Goal: Task Accomplishment & Management: Check status

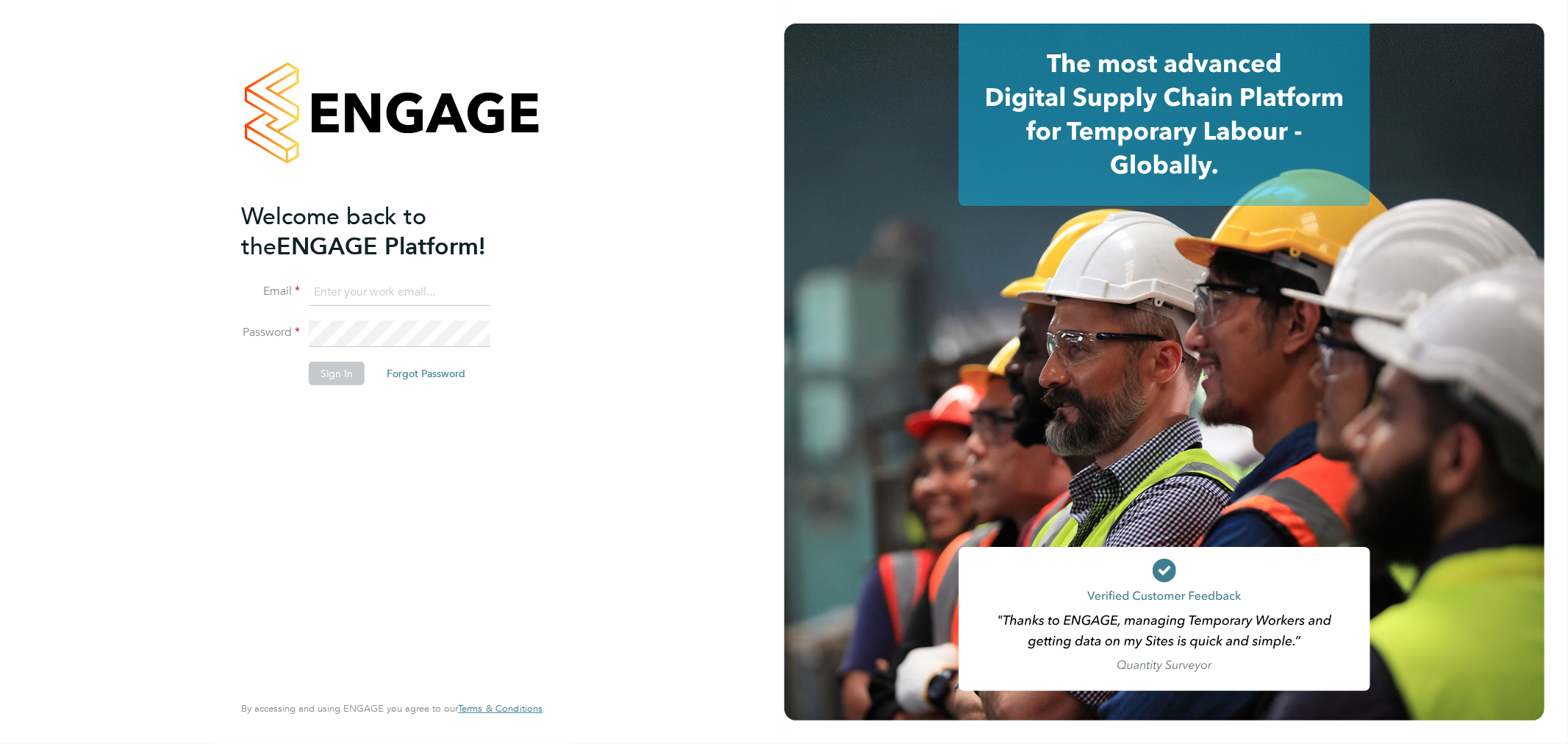
type input "Fabio.DelTurco@bluearrow.co.uk"
click at [326, 370] on button "Sign In" at bounding box center [336, 373] width 56 height 24
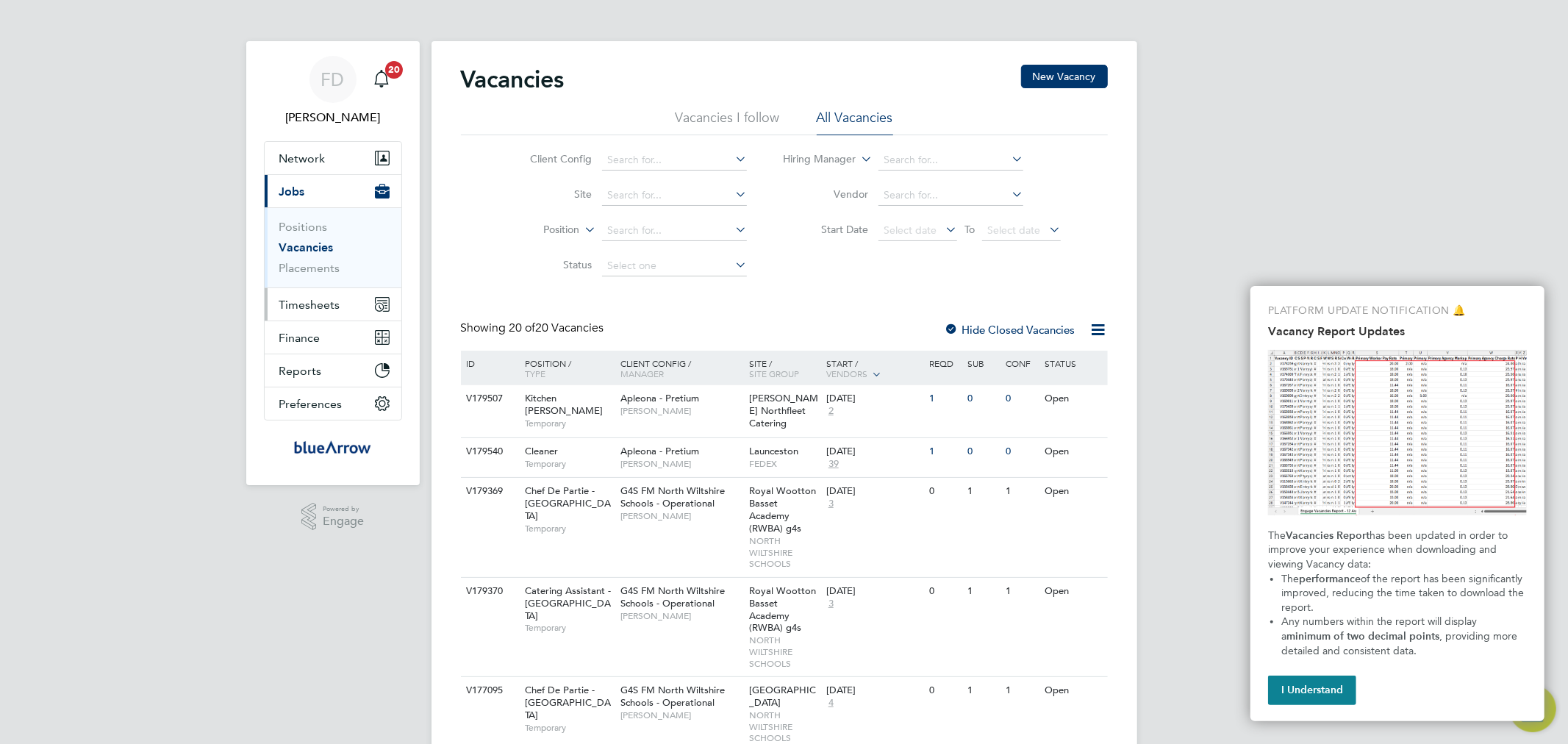
click at [323, 306] on span "Timesheets" at bounding box center [309, 304] width 61 height 14
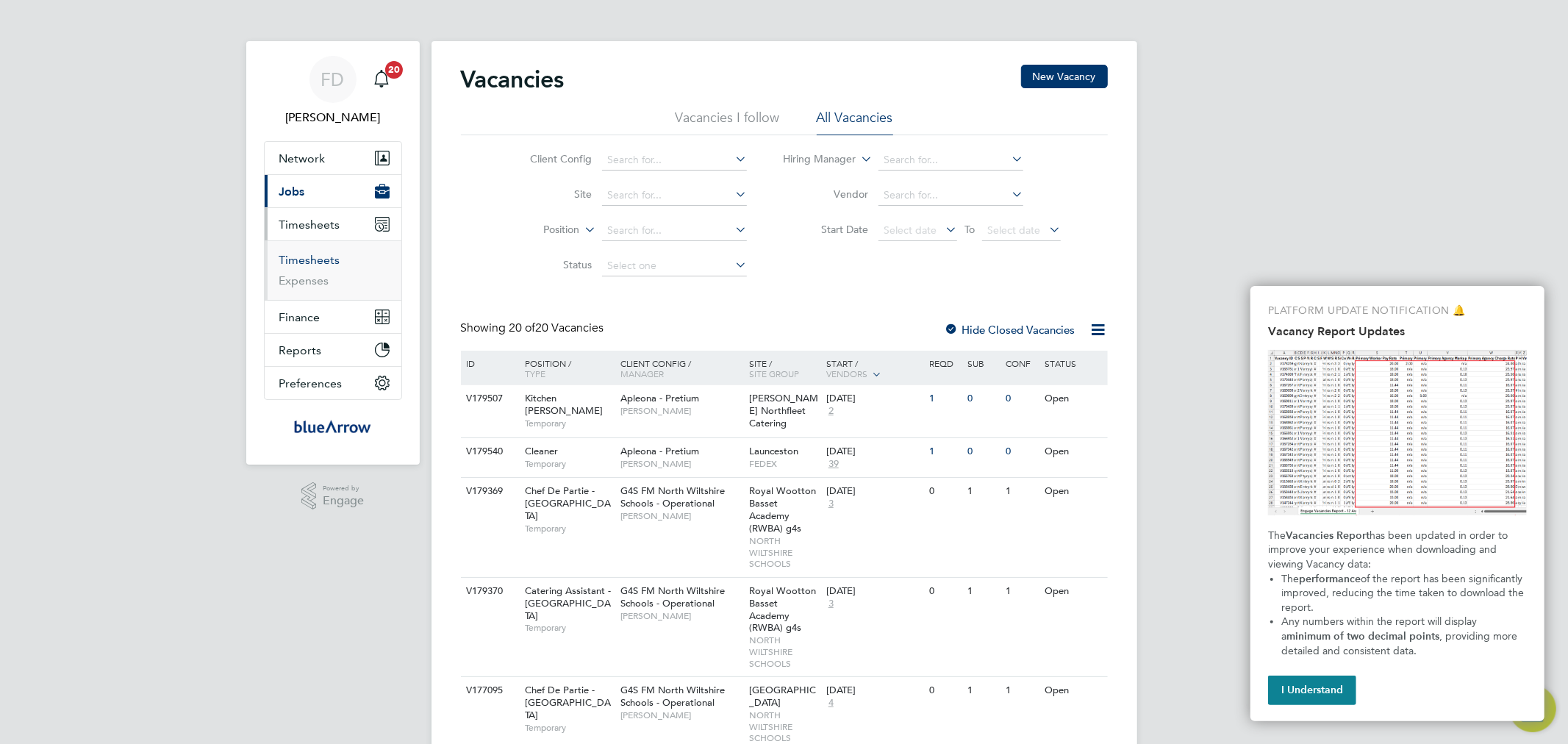
click at [318, 262] on link "Timesheets" at bounding box center [309, 259] width 61 height 14
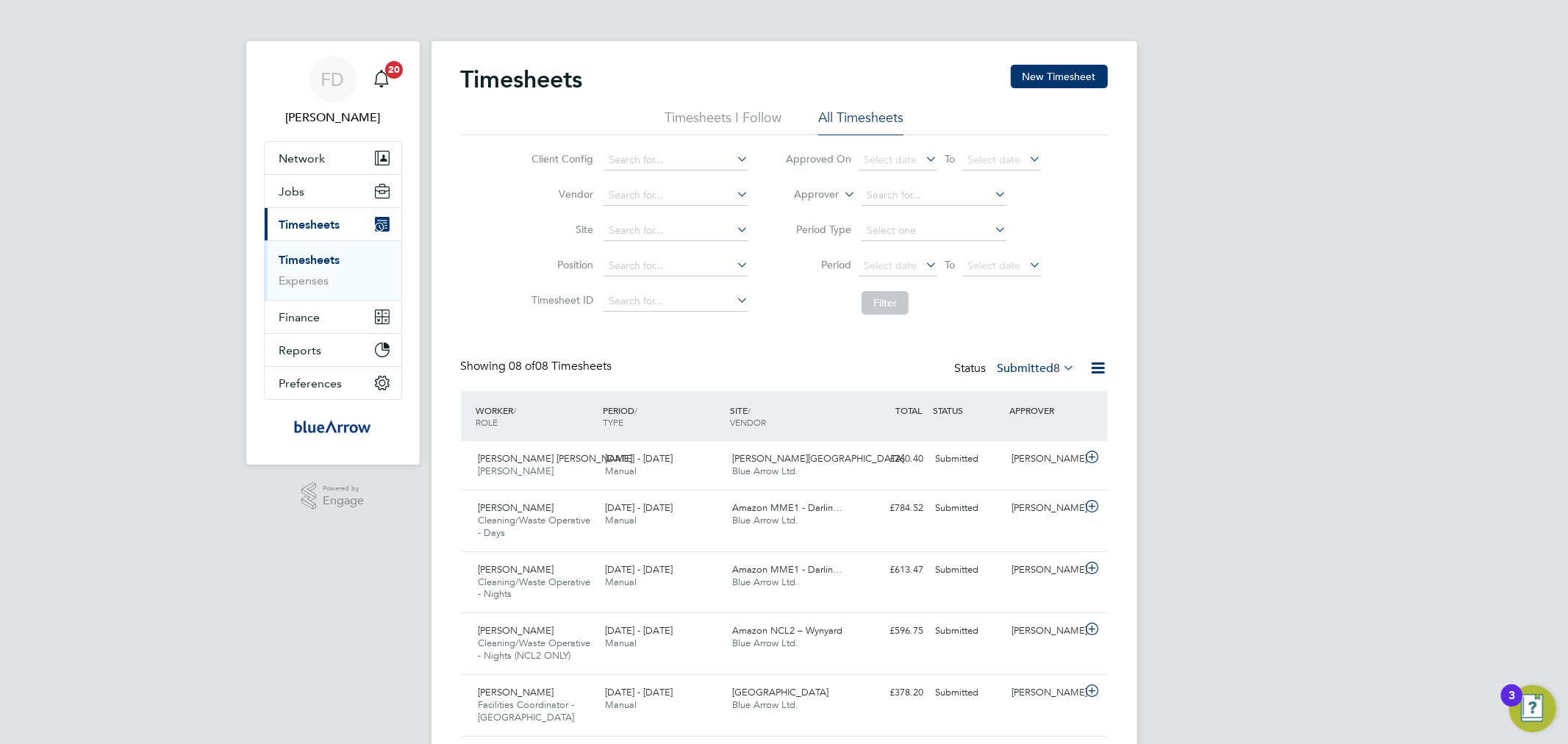
click at [1054, 368] on span "8" at bounding box center [1057, 368] width 6 height 15
click at [799, 348] on div "Timesheets New Timesheet Timesheets I Follow All Timesheets Client Config Vendo…" at bounding box center [784, 487] width 647 height 844
click at [390, 74] on span "20" at bounding box center [394, 70] width 17 height 17
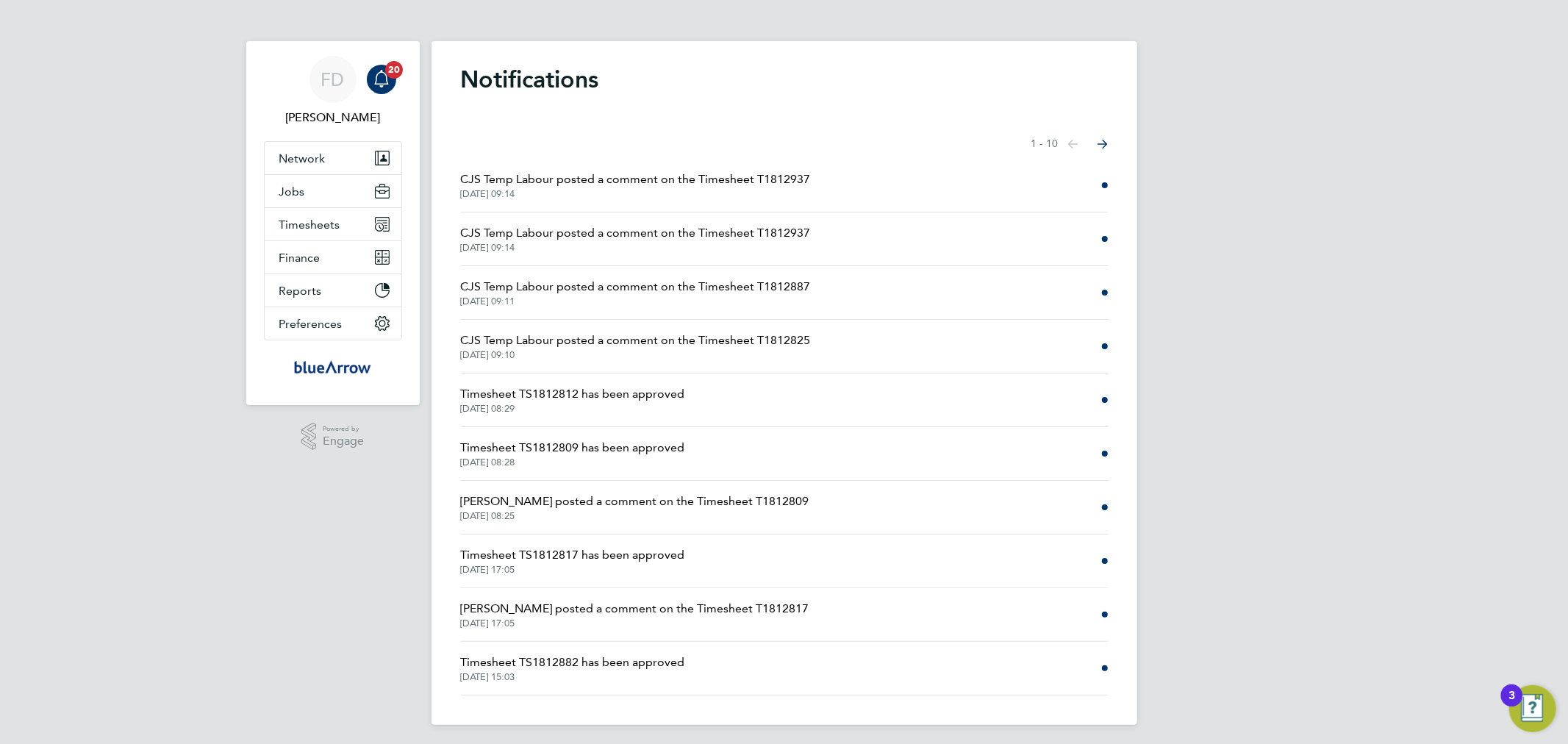
click at [524, 340] on span "CJS Temp Labour posted a comment on the Timesheet T1812825" at bounding box center [636, 340] width 350 height 17
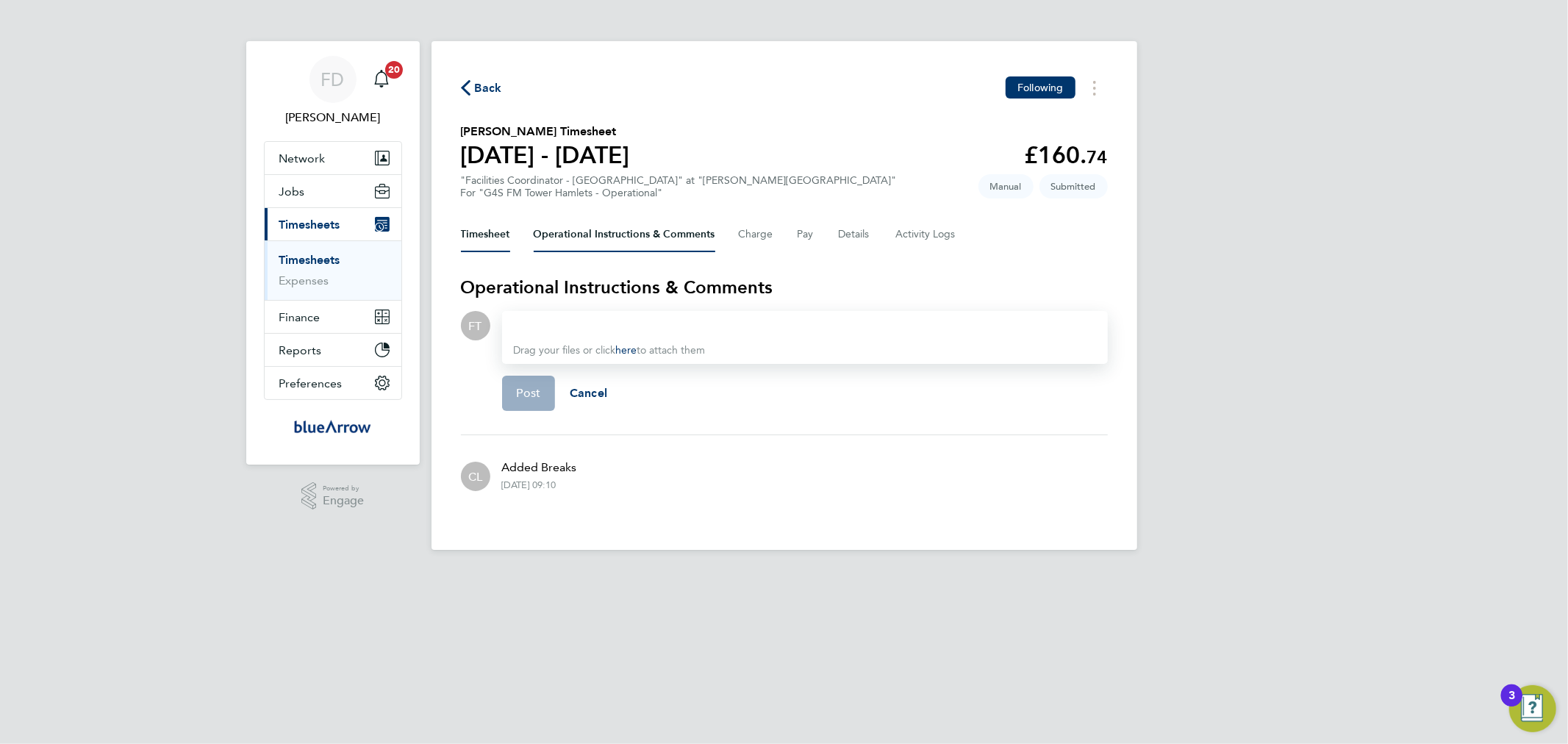
click at [491, 245] on button "Timesheet" at bounding box center [486, 234] width 49 height 36
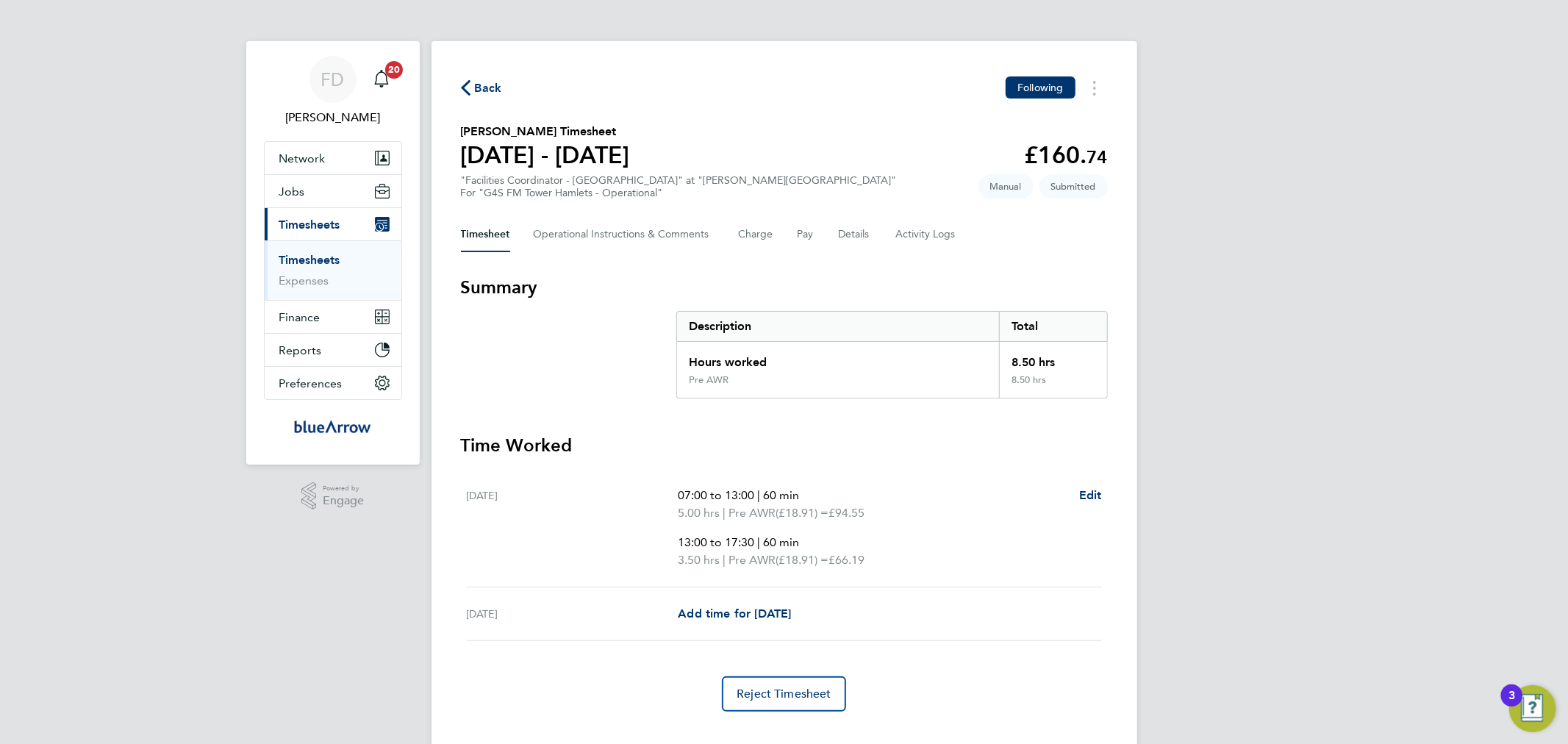
click at [478, 89] on span "Back" at bounding box center [489, 88] width 27 height 17
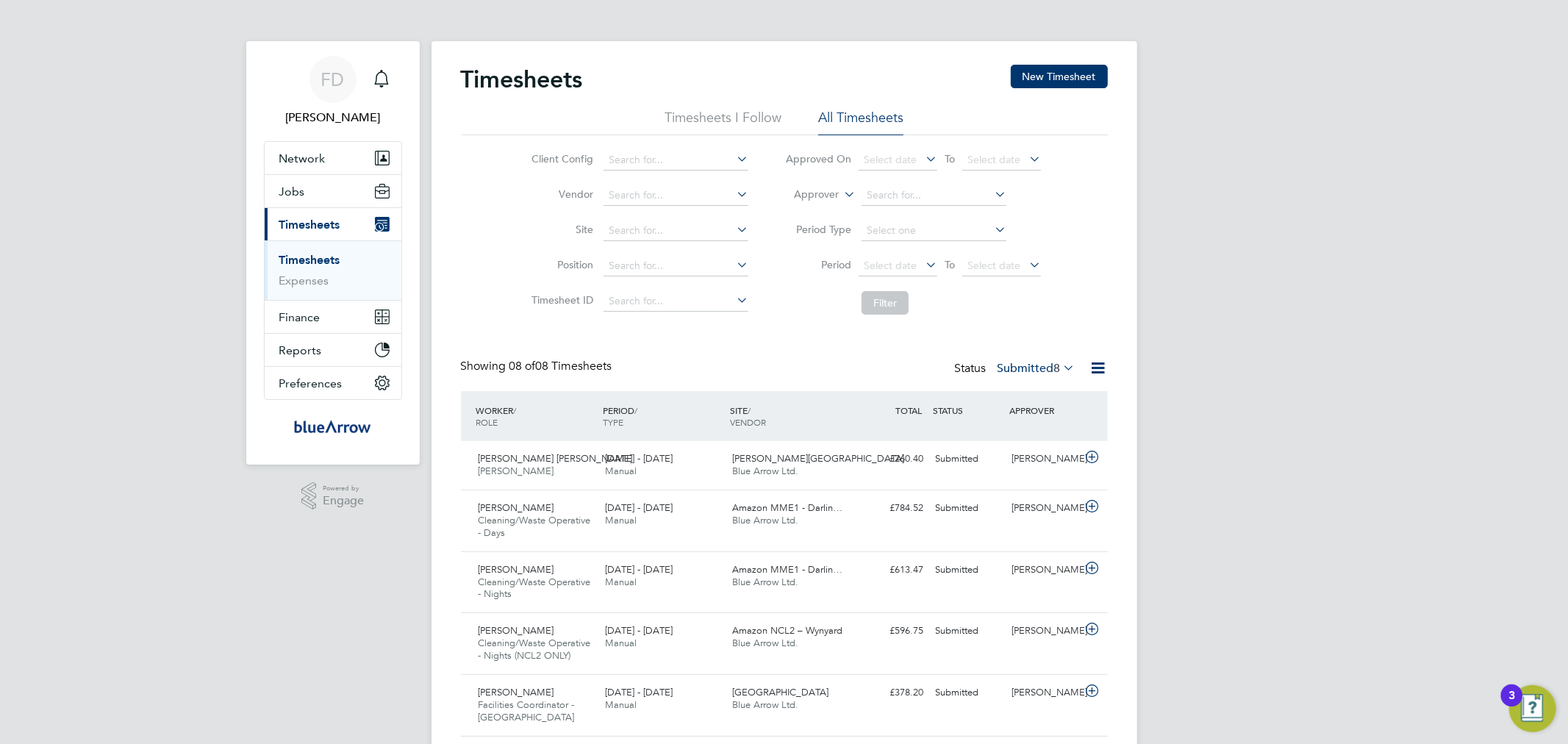
click at [1044, 366] on label "Submitted 8" at bounding box center [1036, 368] width 78 height 15
click at [1018, 459] on li "Approved" at bounding box center [1011, 457] width 68 height 20
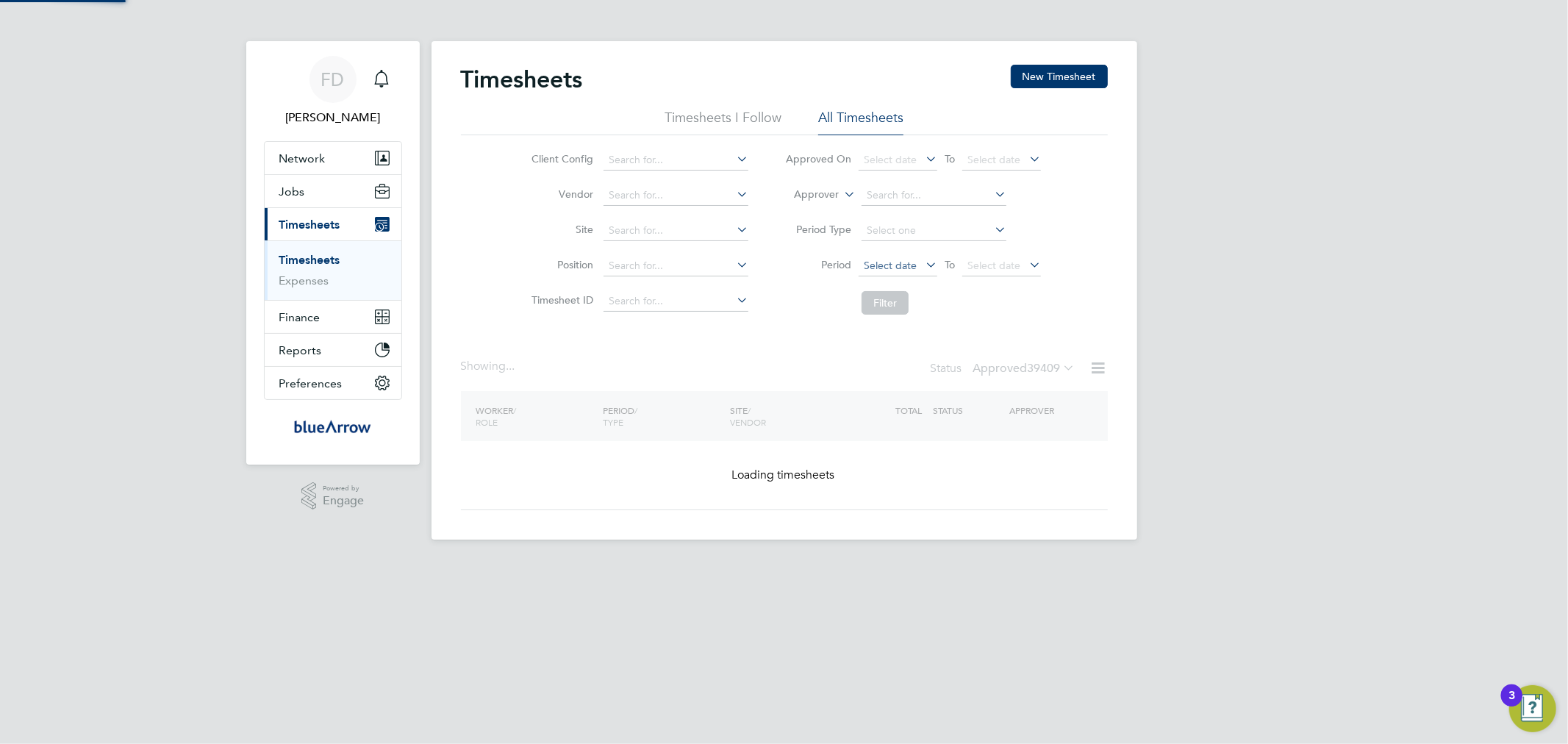
click at [880, 263] on span "Select date" at bounding box center [891, 265] width 53 height 13
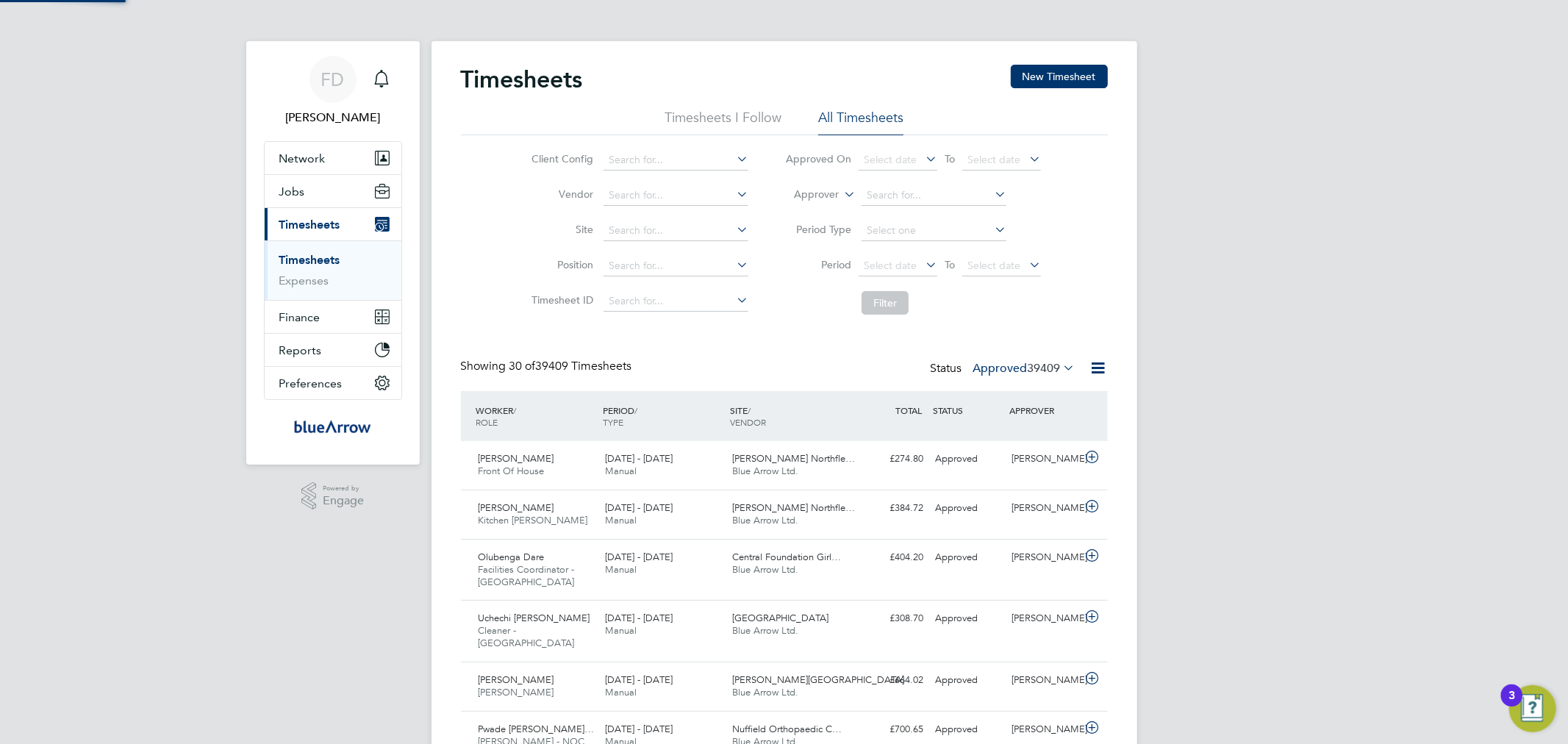
click at [881, 264] on span "Select date" at bounding box center [891, 265] width 53 height 13
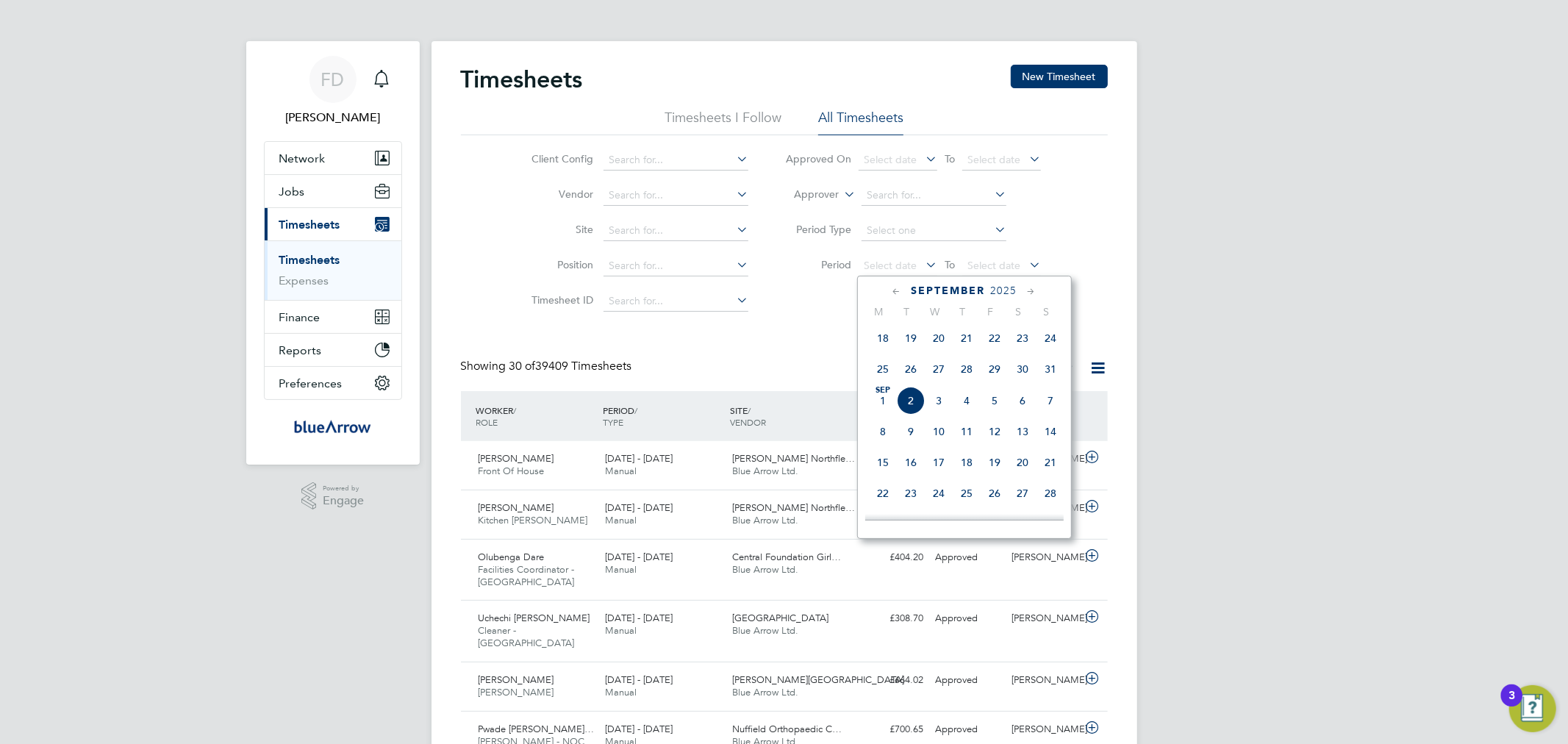
click at [885, 372] on span "25" at bounding box center [882, 369] width 28 height 28
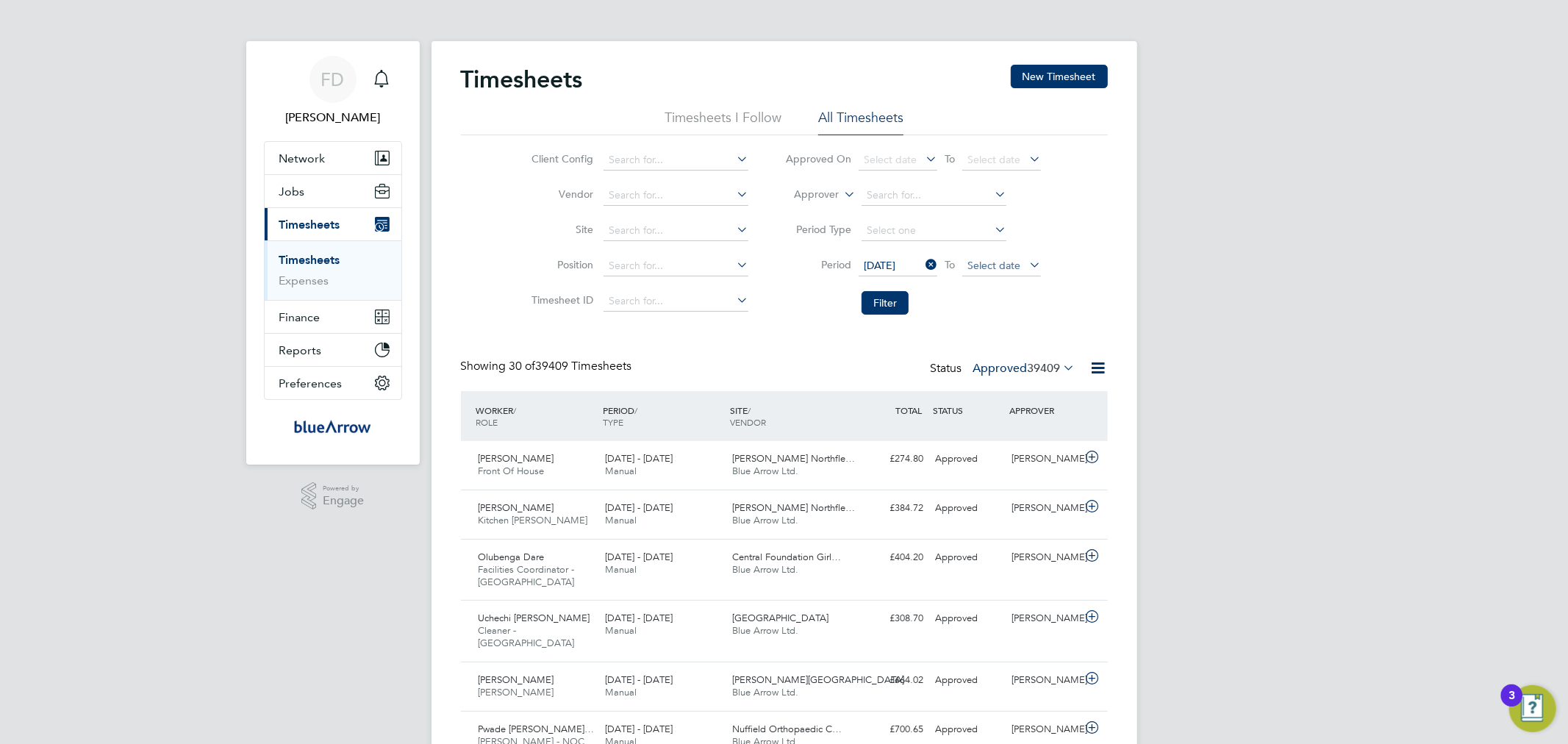
click at [998, 260] on span "Select date" at bounding box center [994, 265] width 53 height 13
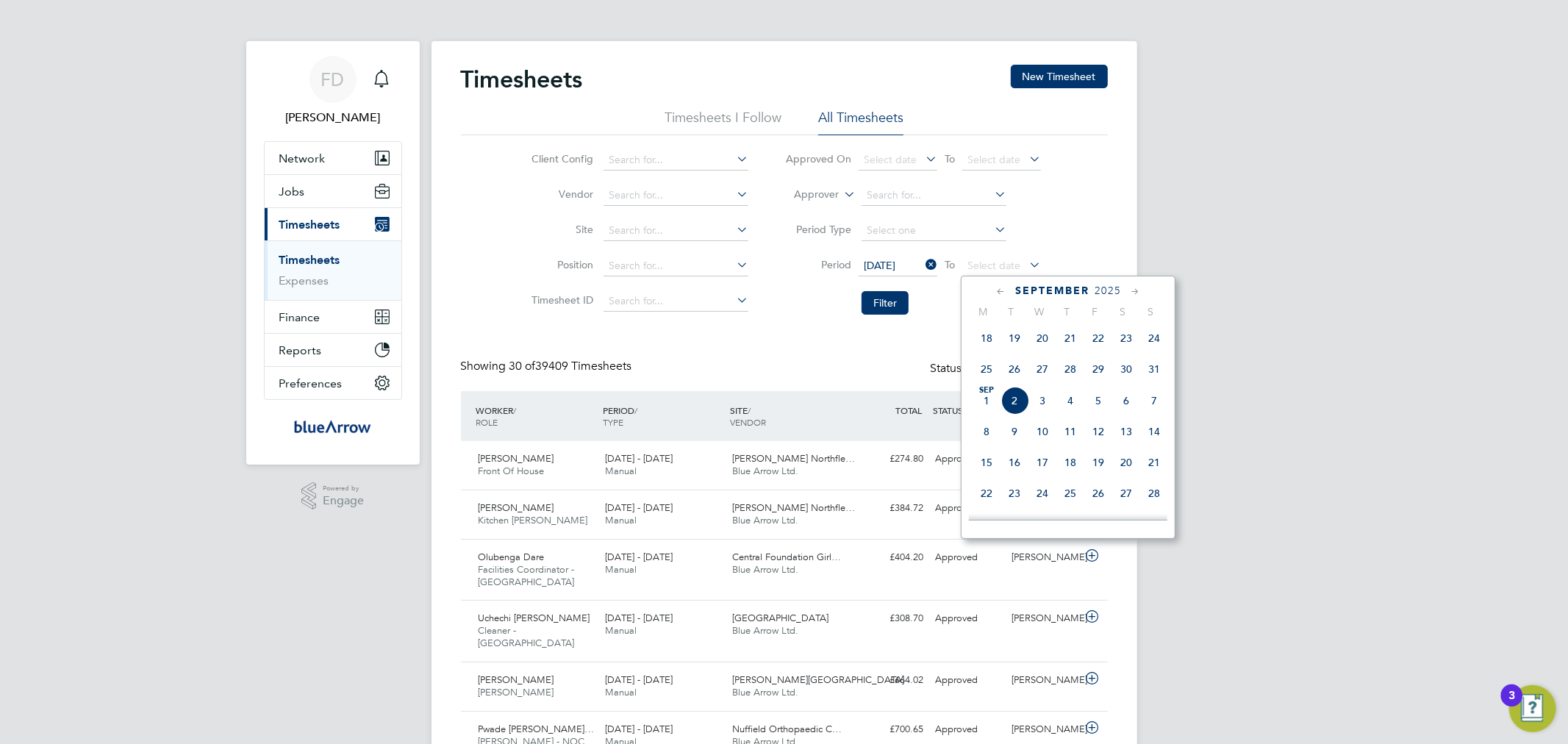
click at [1152, 372] on span "31" at bounding box center [1154, 369] width 28 height 28
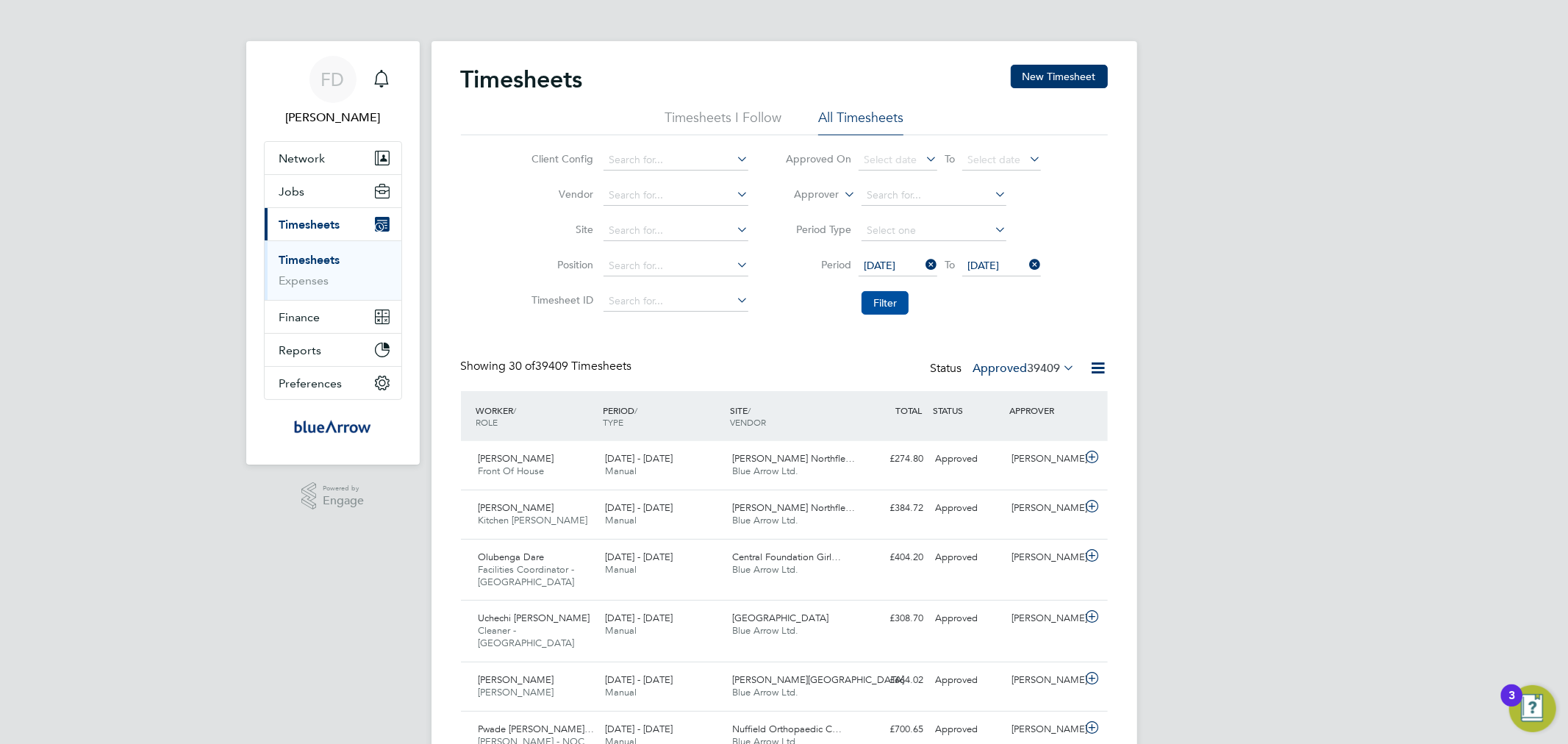
click at [882, 297] on button "Filter" at bounding box center [884, 303] width 47 height 24
